Goal: Navigation & Orientation: Understand site structure

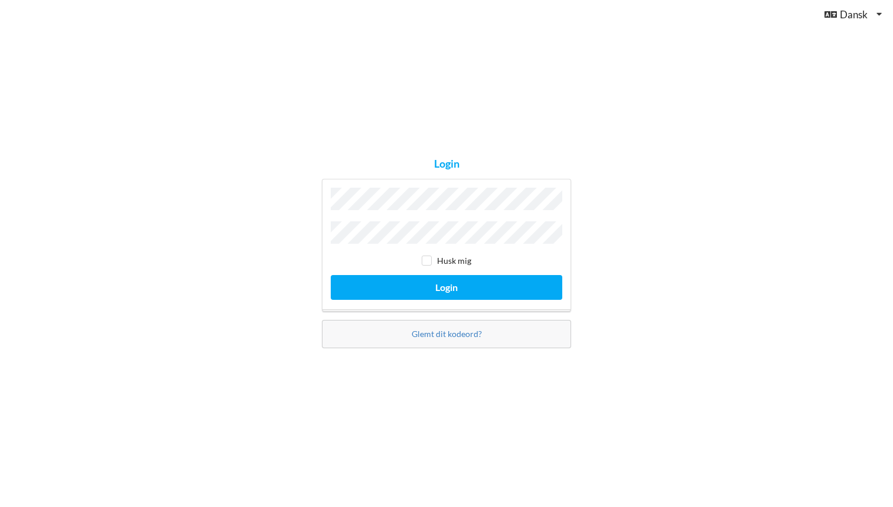
click at [446, 284] on button "Login" at bounding box center [446, 287] width 231 height 24
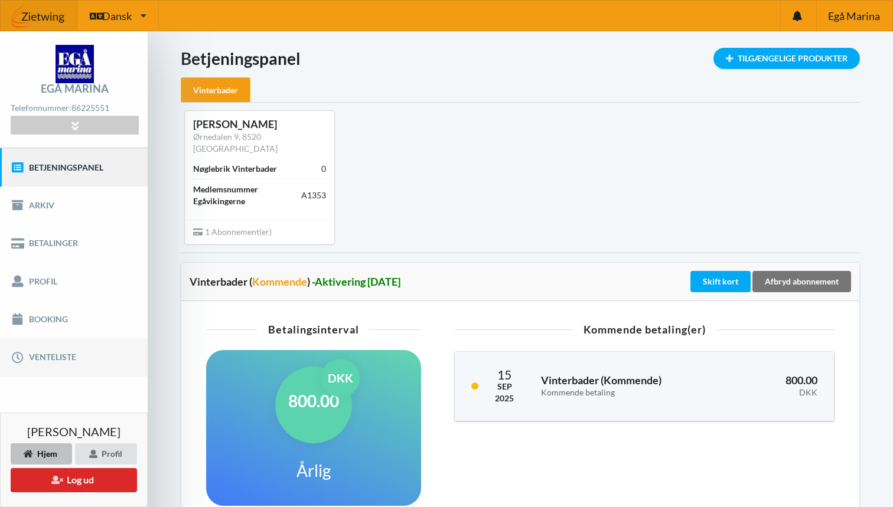
click at [71, 354] on link "Venteliste" at bounding box center [74, 357] width 148 height 38
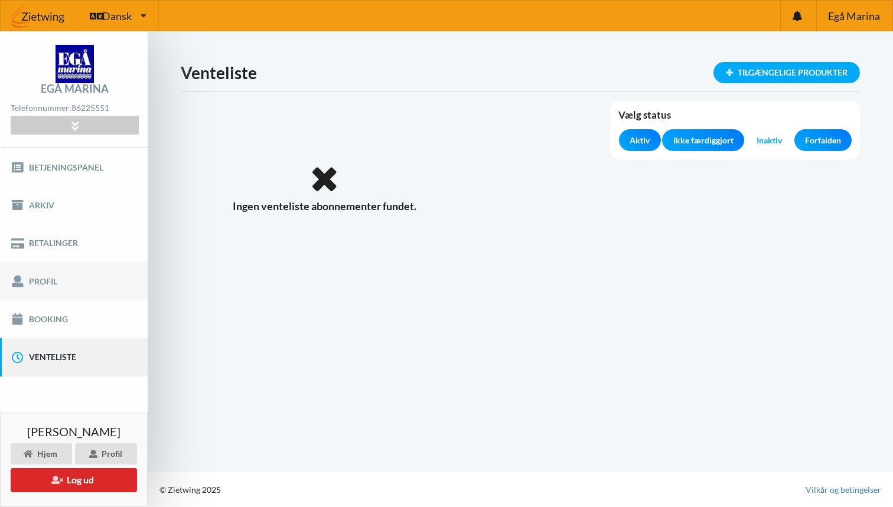
click at [63, 283] on link "Profil" at bounding box center [74, 281] width 148 height 38
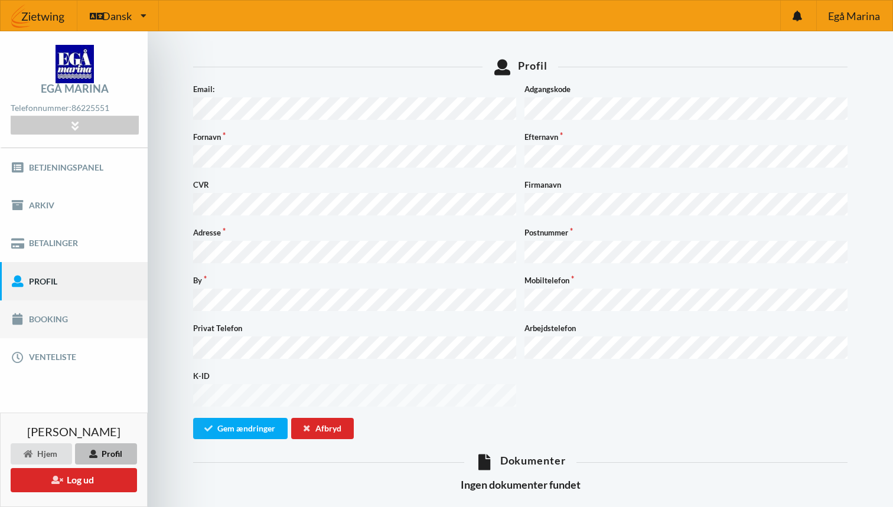
click at [60, 324] on link "Booking" at bounding box center [74, 320] width 148 height 38
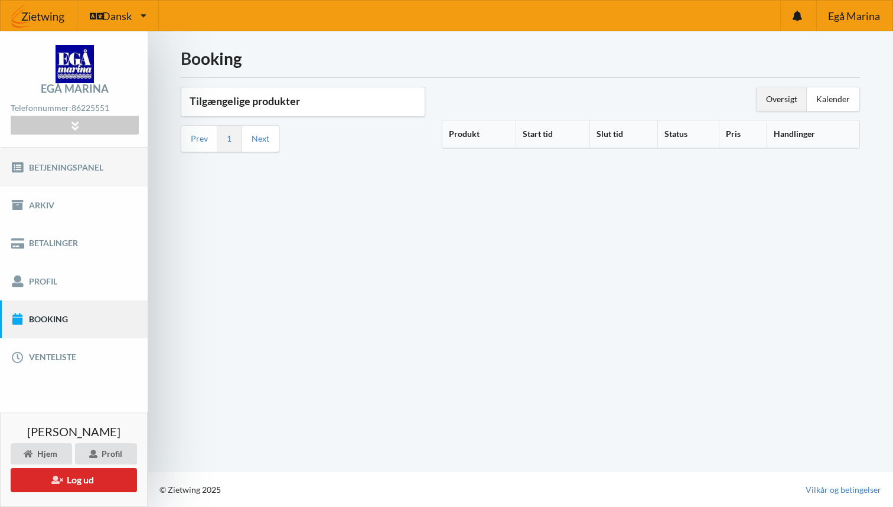
click at [71, 165] on link "Betjeningspanel" at bounding box center [74, 167] width 148 height 38
